Goal: Transaction & Acquisition: Purchase product/service

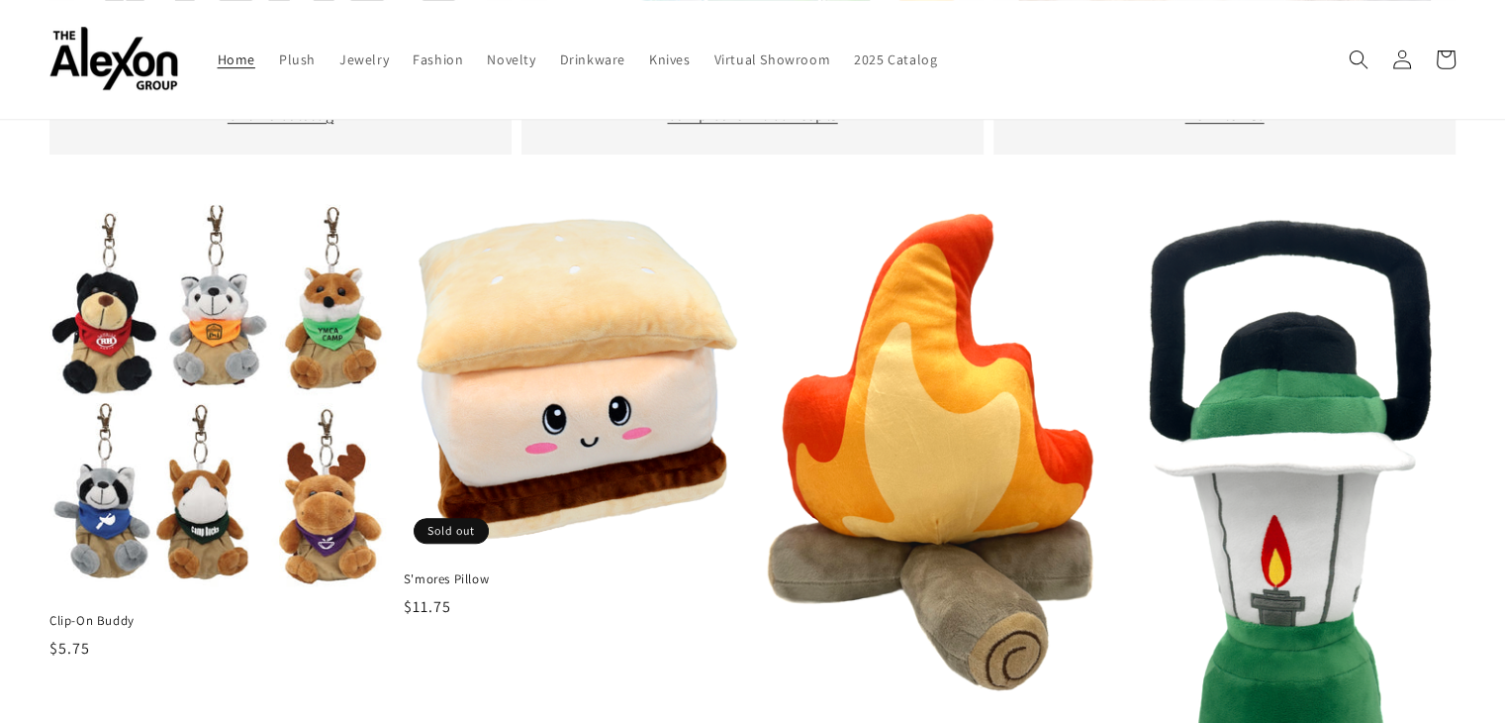
scroll to position [297, 0]
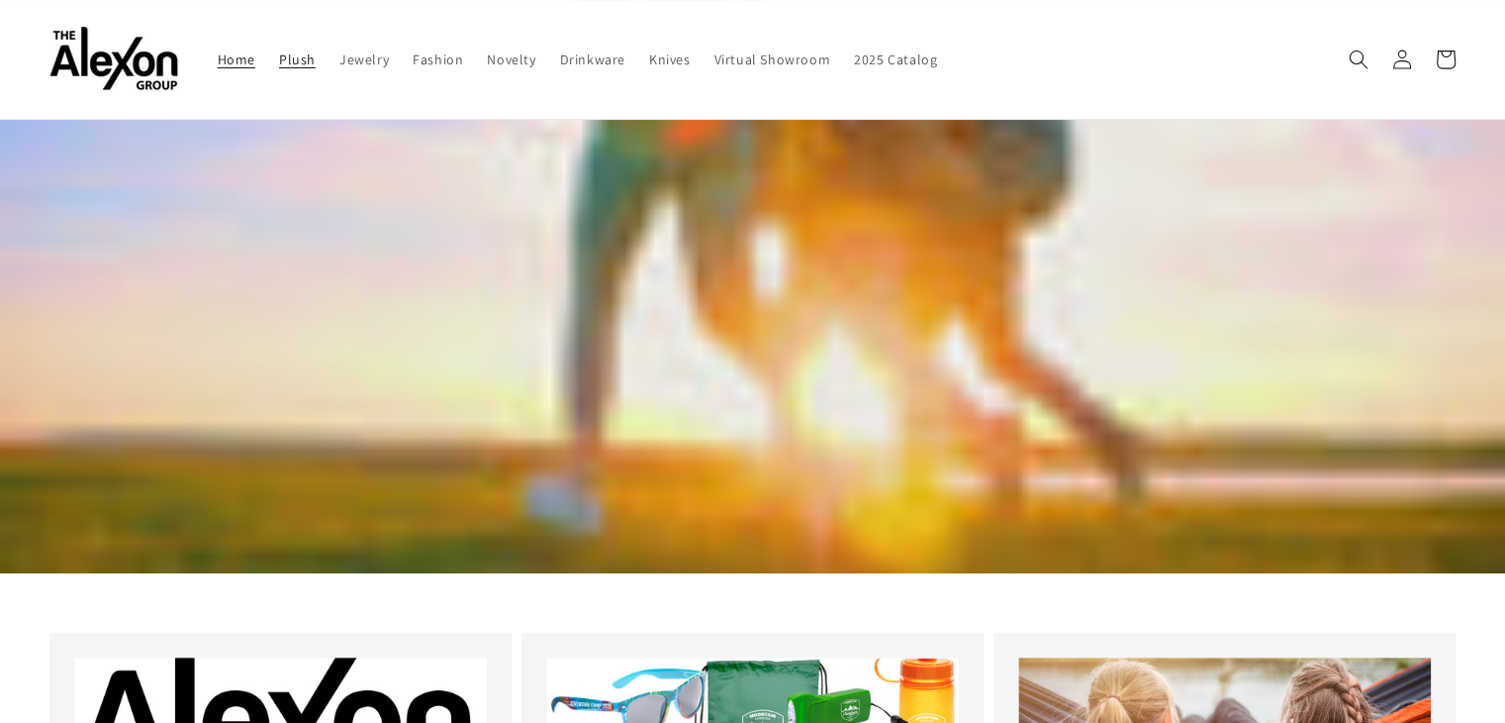
click at [276, 65] on link "Plush" at bounding box center [297, 60] width 60 height 42
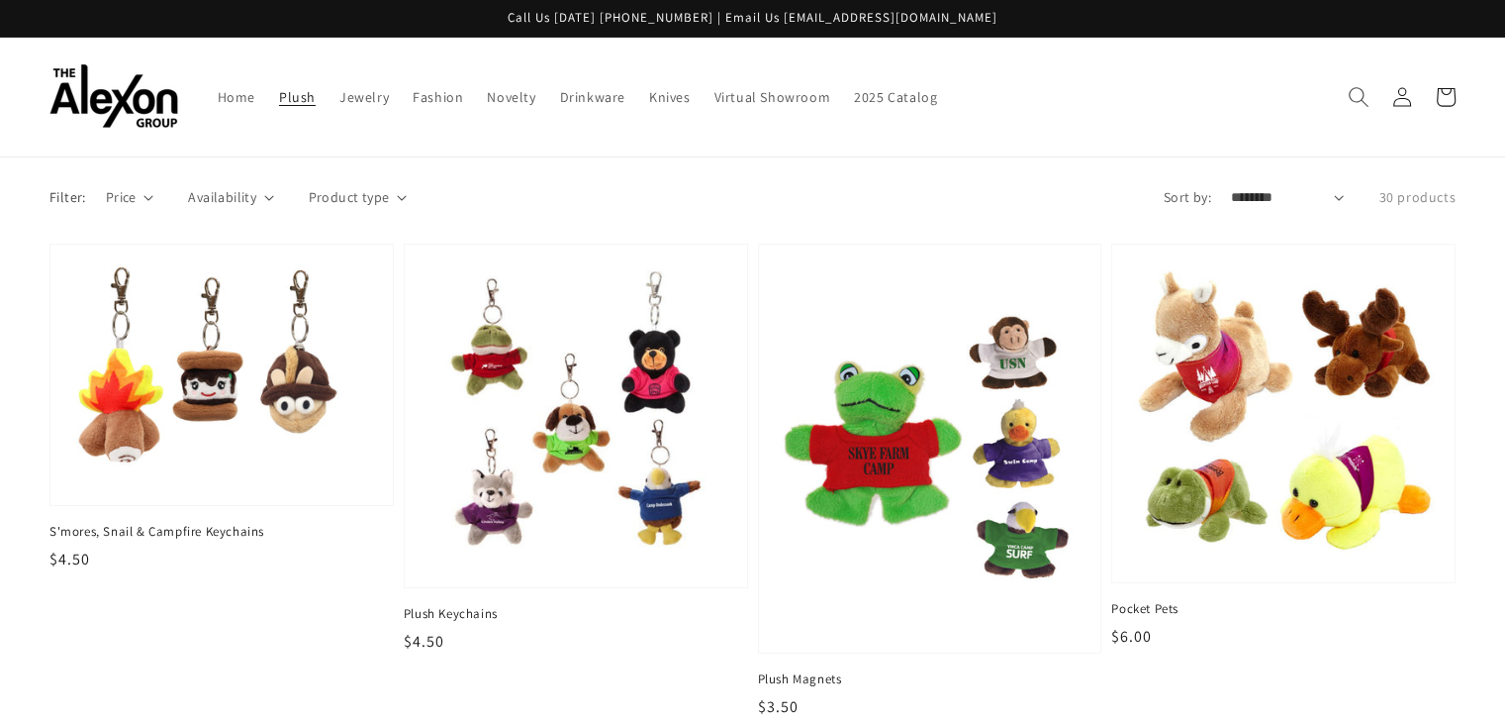
click at [1344, 82] on span "Search" at bounding box center [1359, 97] width 44 height 44
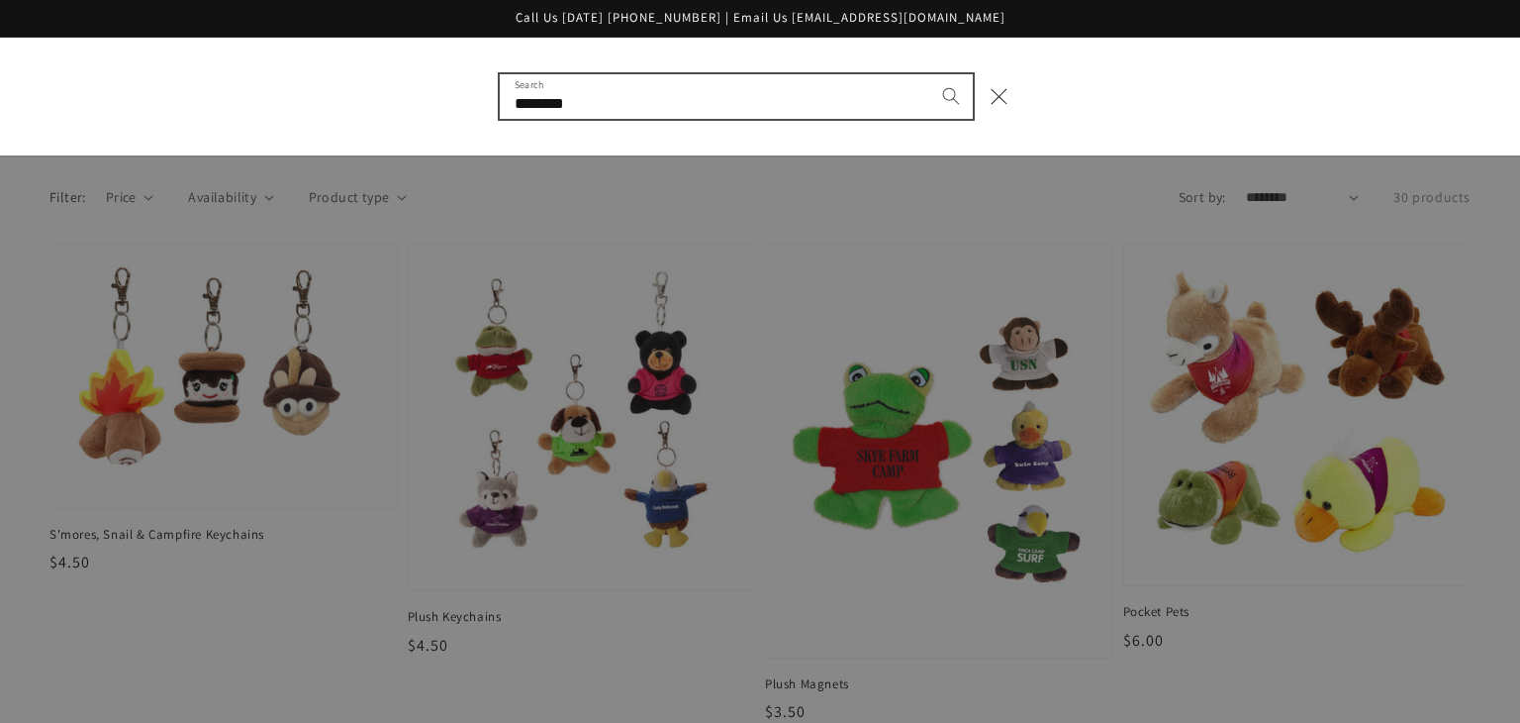
type input "********"
click at [929, 74] on button "Search" at bounding box center [951, 96] width 44 height 44
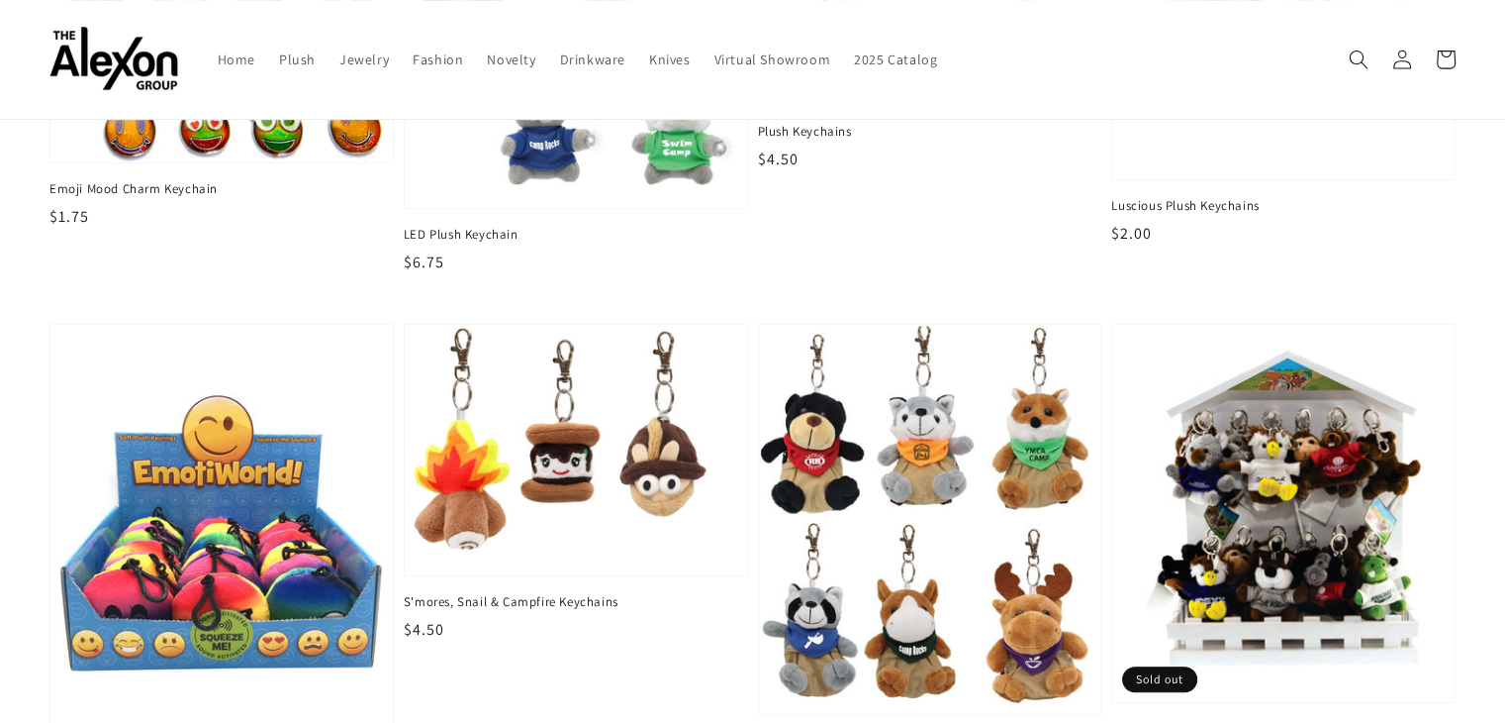
scroll to position [602, 0]
